Goal: Task Accomplishment & Management: Complete application form

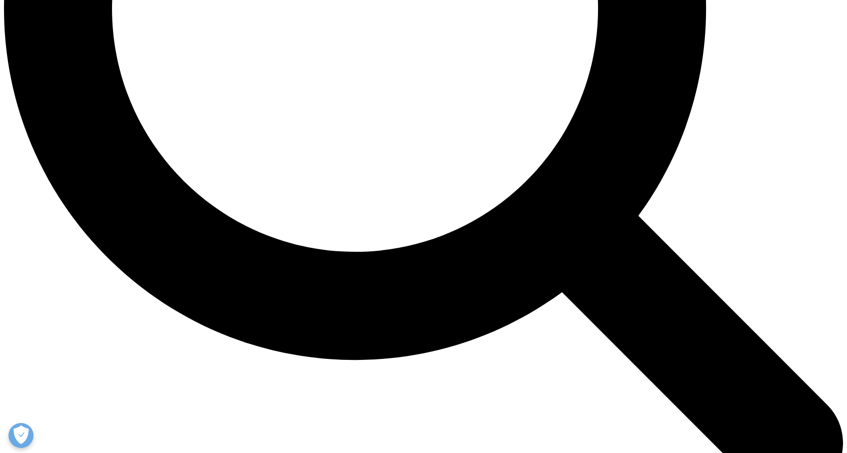
scroll to position [1227, 0]
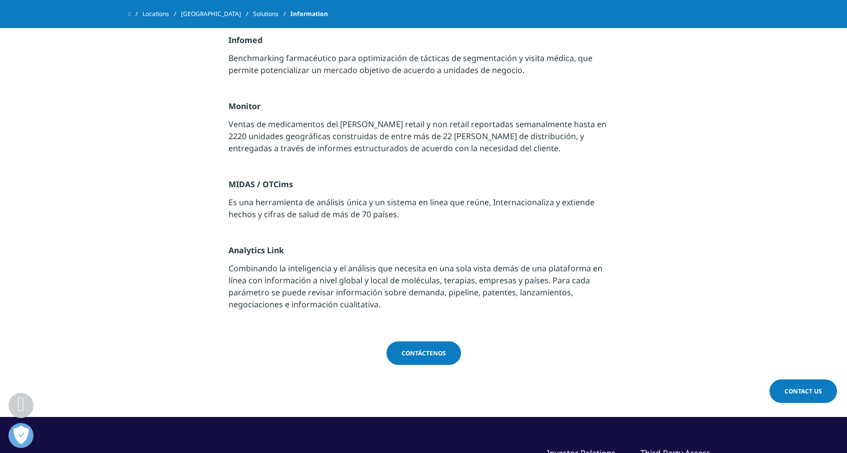
click at [788, 390] on span "Contact Us" at bounding box center [804, 391] width 38 height 9
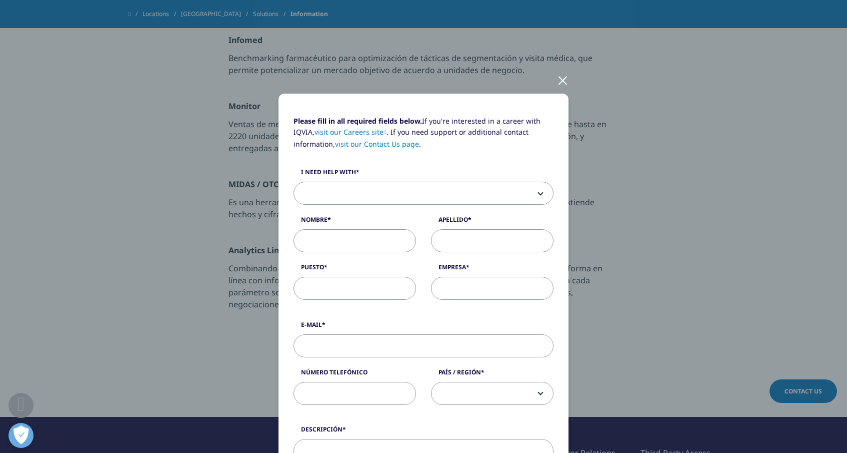
click at [350, 189] on span at bounding box center [423, 193] width 259 height 23
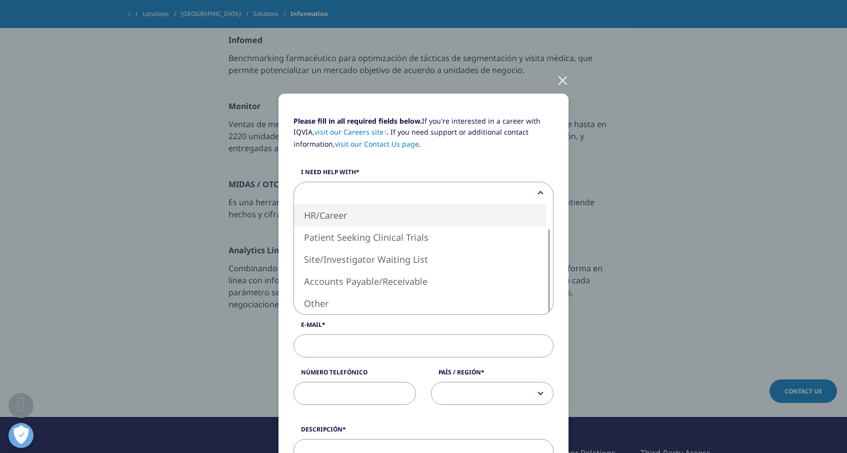
click at [444, 148] on p "Please fill in all required fields below. If you're interested in a career with…" at bounding box center [424, 137] width 260 height 42
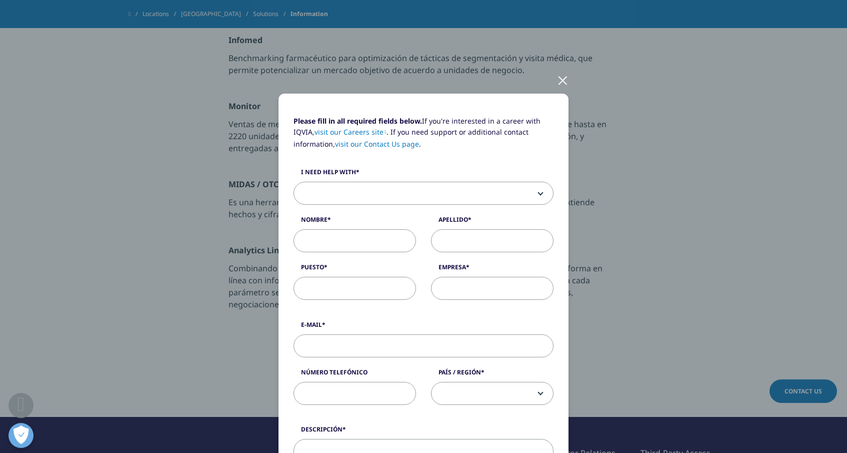
click at [559, 84] on div at bounding box center [563, 80] width 12 height 28
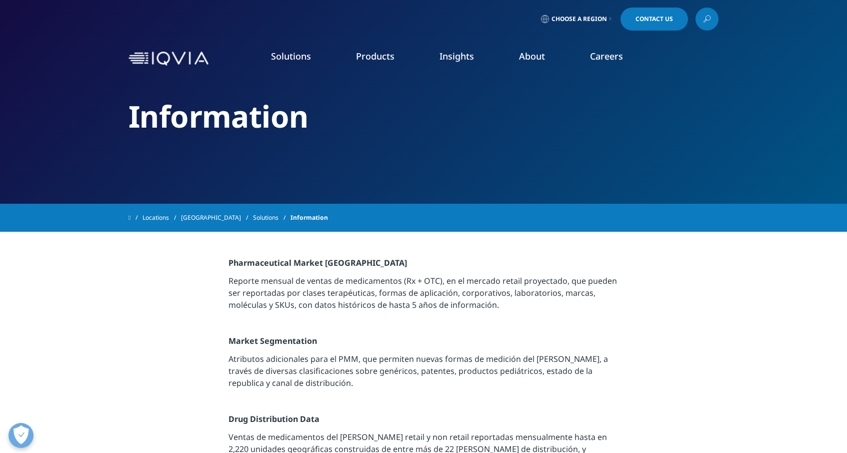
scroll to position [0, 0]
click at [274, 165] on link "Pricing & Market Access" at bounding box center [271, 162] width 153 height 11
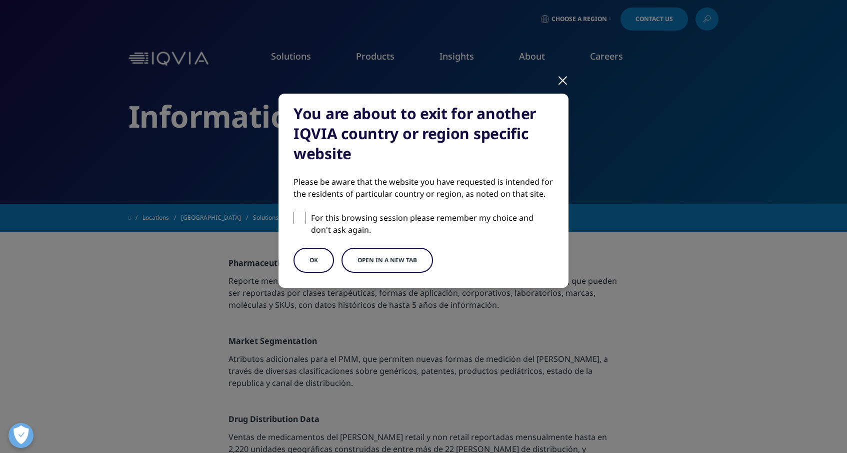
click at [398, 257] on button "Open in a new tab" at bounding box center [388, 260] width 92 height 25
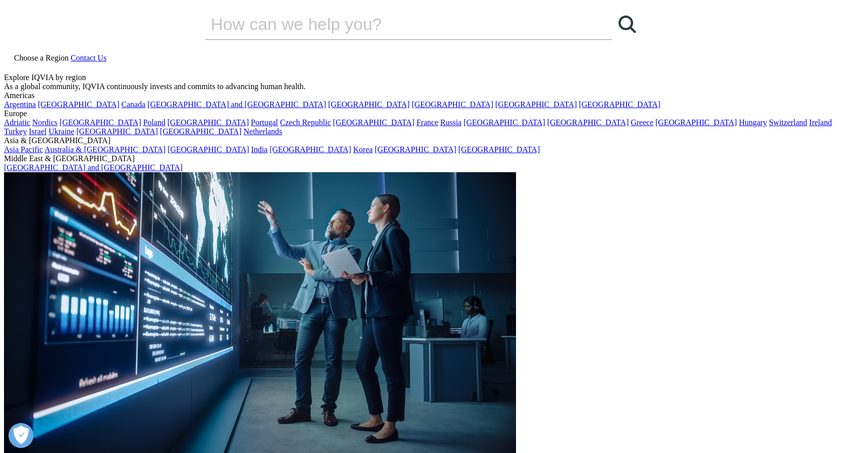
select select "Other"
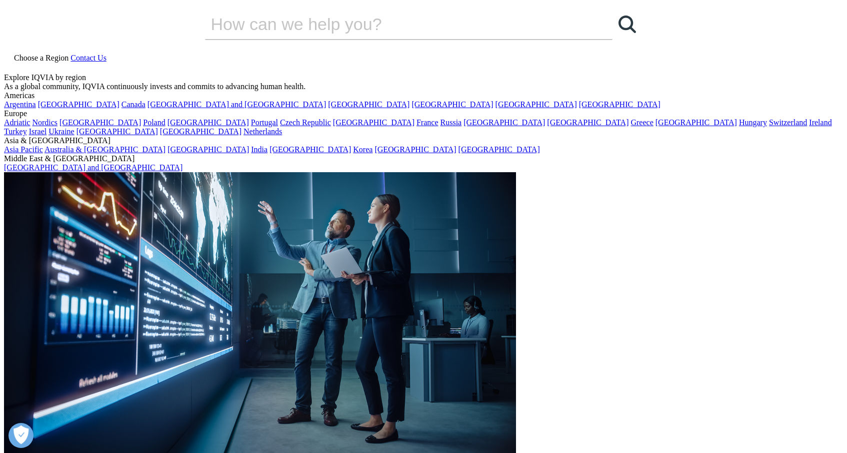
scroll to position [132, 0]
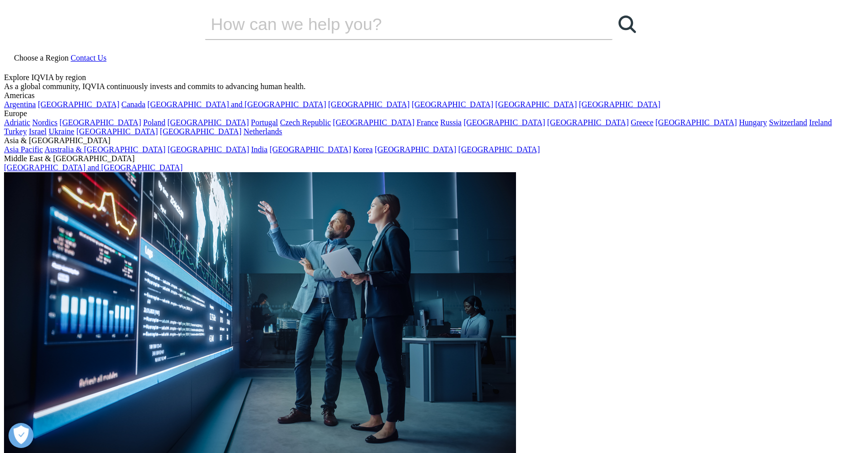
type input "OMAR"
type input "PEREZ"
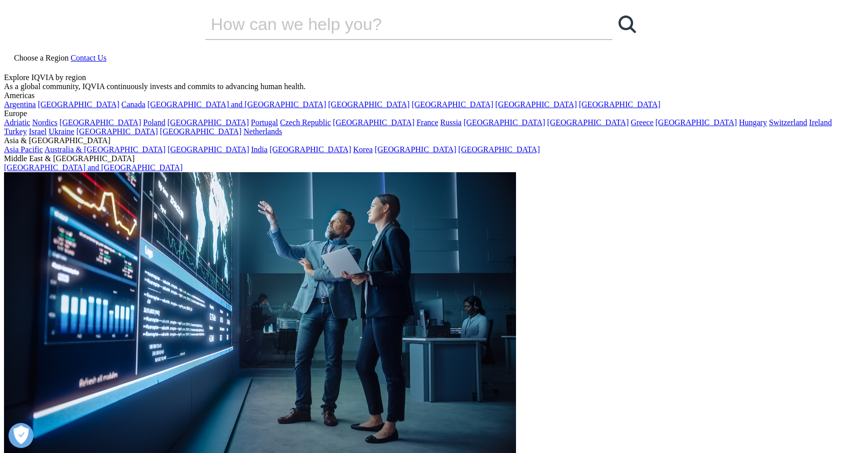
type input "MANAGER DE FARMACOECONOMÍA"
